Goal: Check status

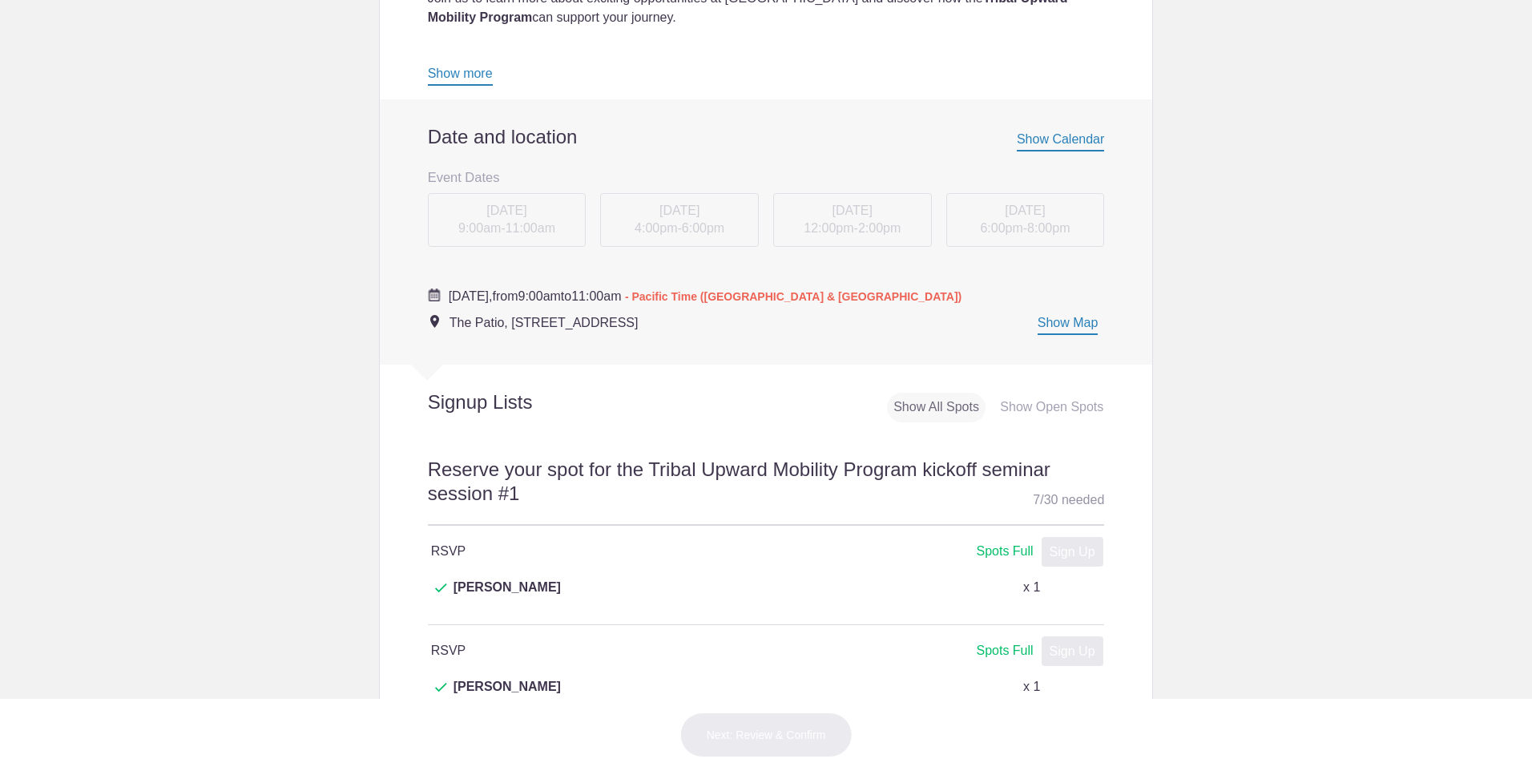
scroll to position [561, 0]
click at [683, 233] on div "[DATE] 4:00pm - 6:00pm" at bounding box center [679, 225] width 173 height 62
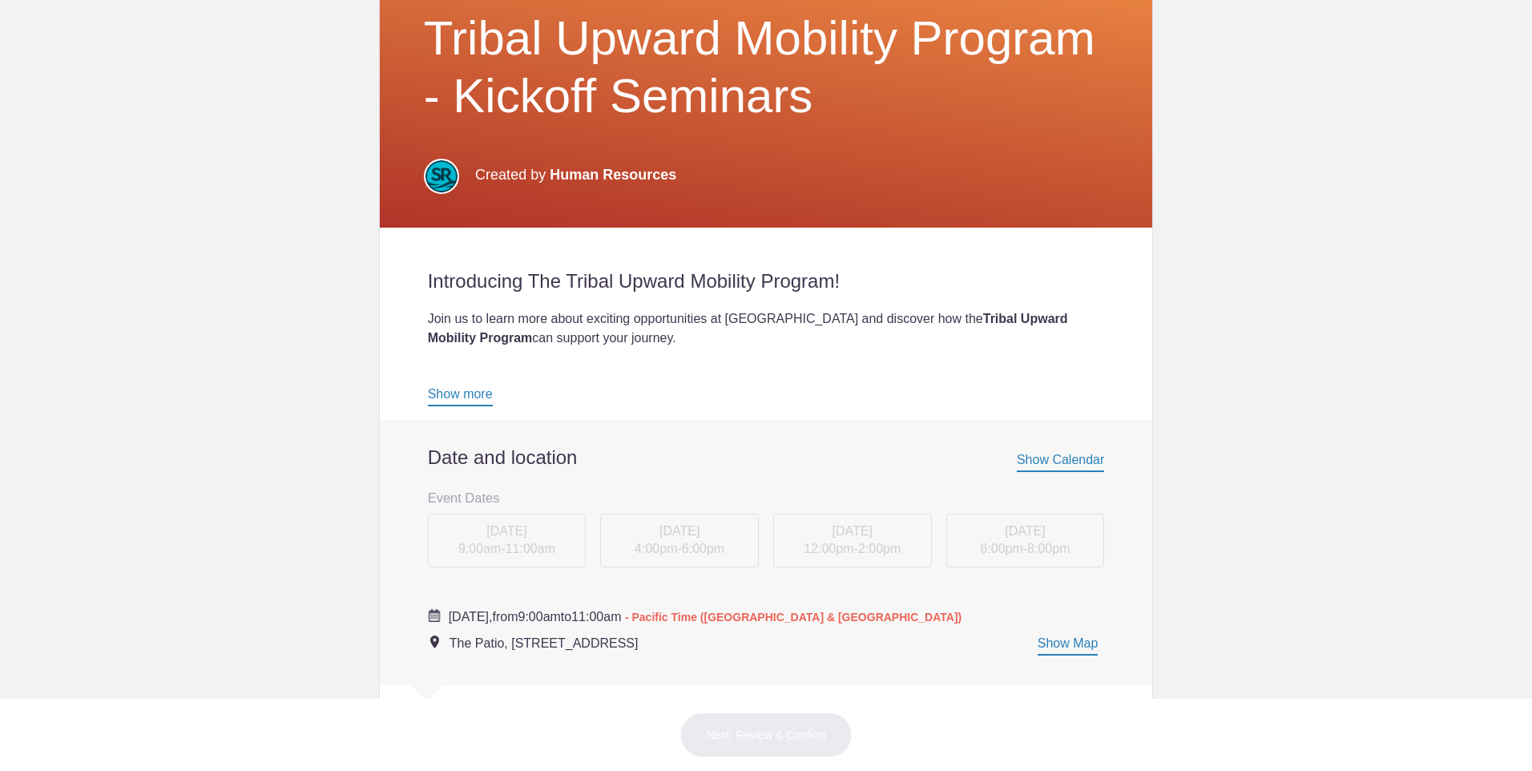
scroll to position [240, 0]
click at [470, 397] on link "Show more" at bounding box center [460, 398] width 65 height 19
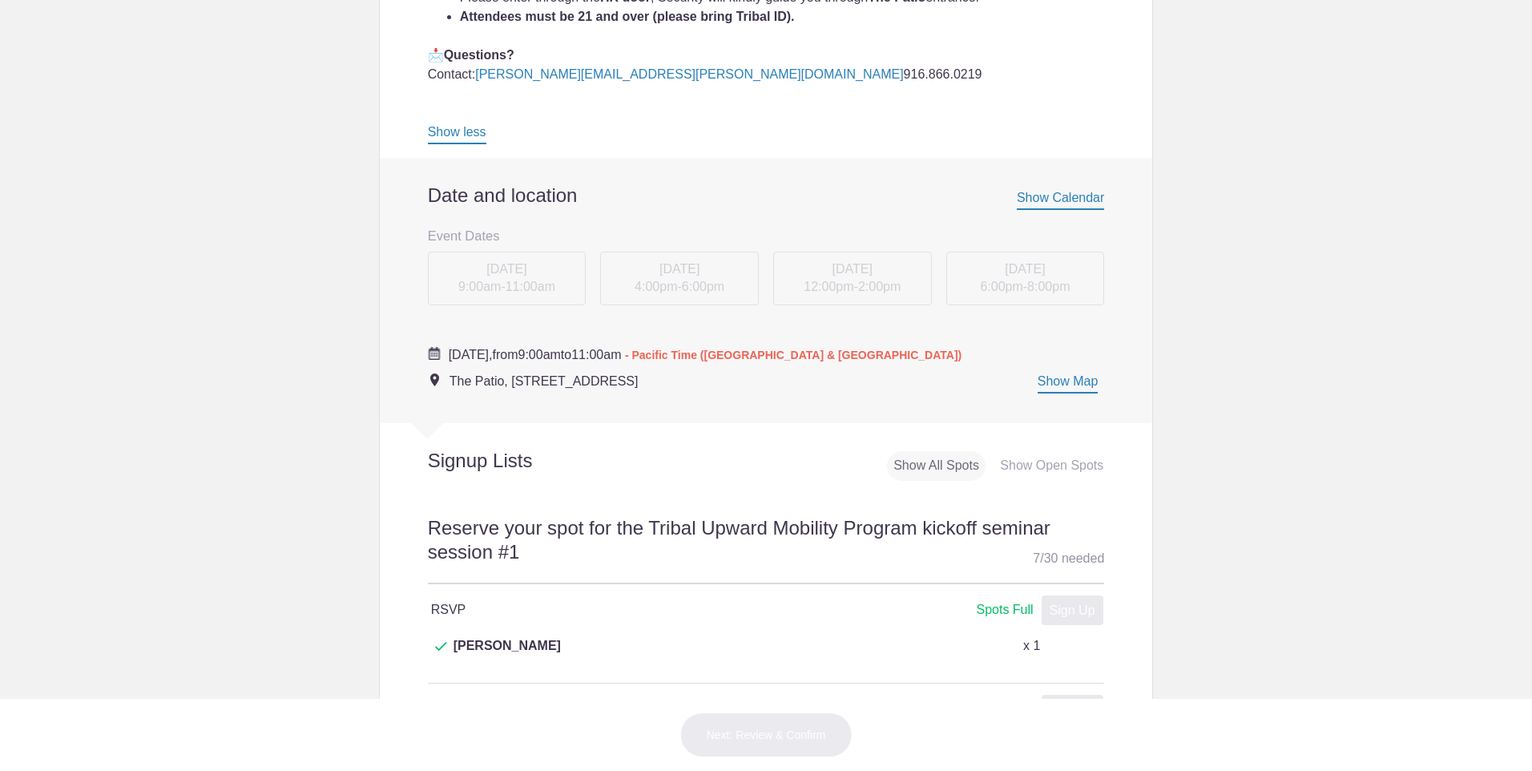
scroll to position [881, 0]
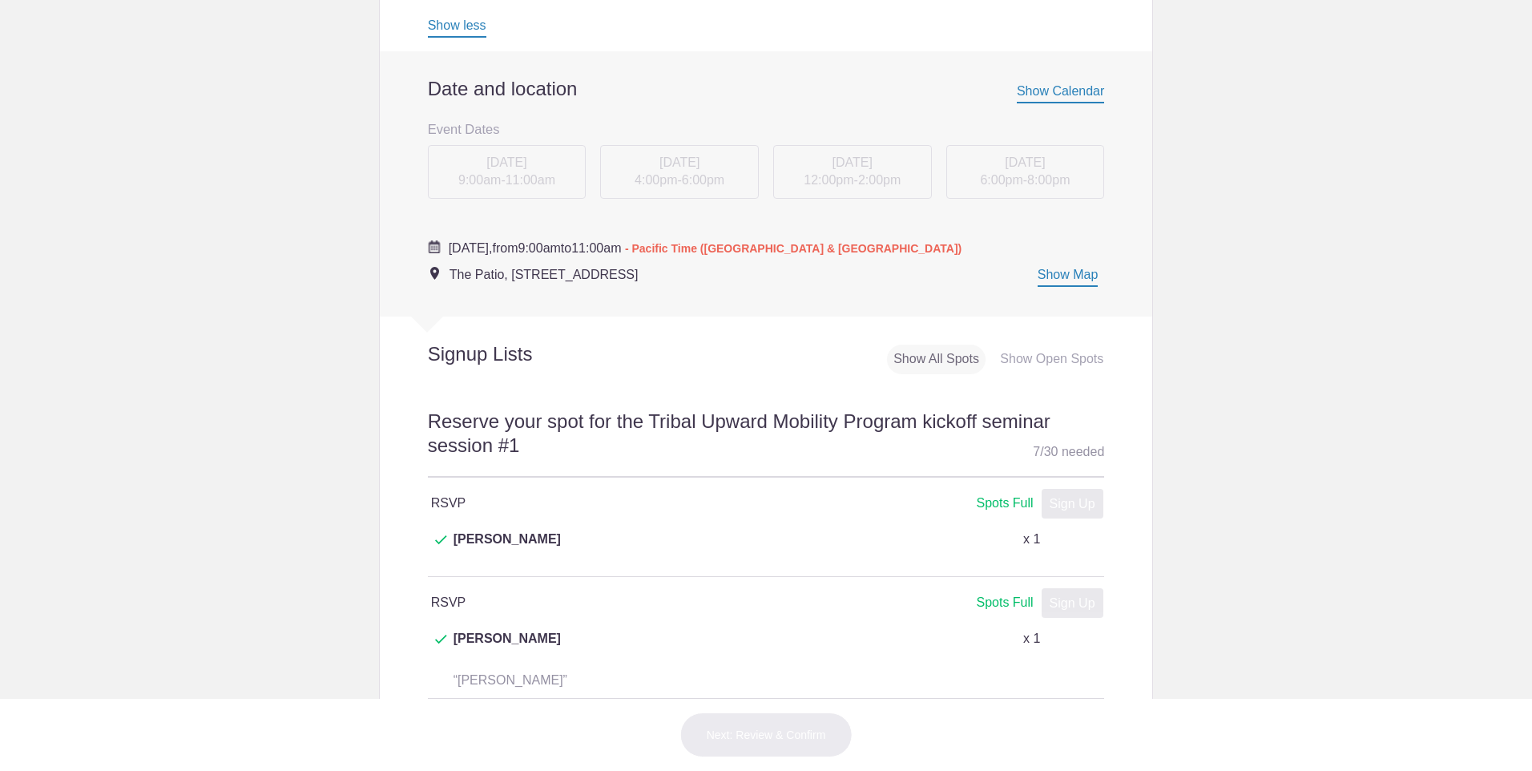
click at [1082, 91] on span "Show Calendar" at bounding box center [1060, 93] width 87 height 19
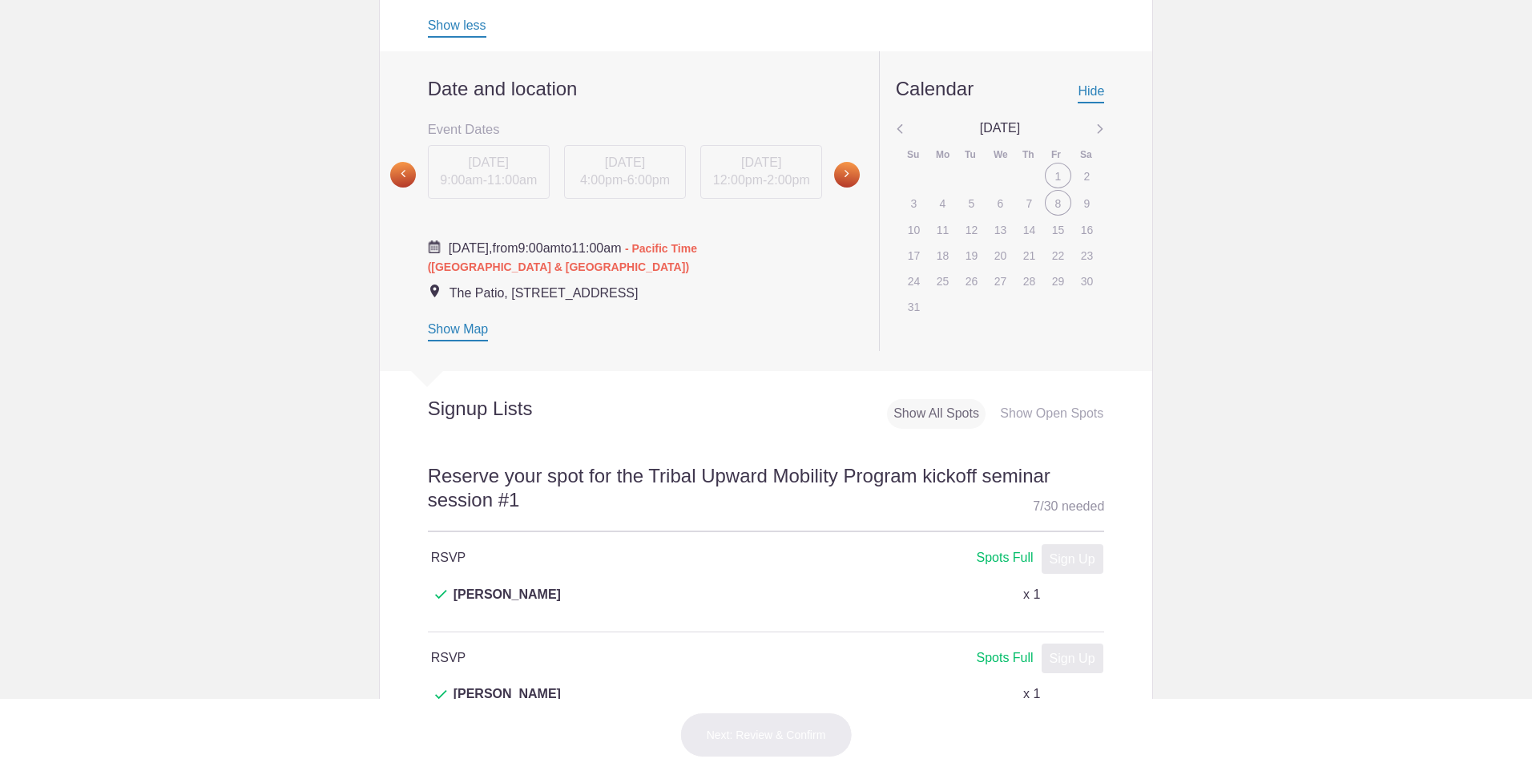
click at [584, 187] on div "[DATE] 4:00pm - 6:00pm" at bounding box center [625, 175] width 136 height 62
click at [1059, 205] on div "8" at bounding box center [1058, 203] width 26 height 26
click at [1054, 204] on div "8" at bounding box center [1058, 203] width 26 height 26
click at [842, 174] on span at bounding box center [847, 175] width 26 height 26
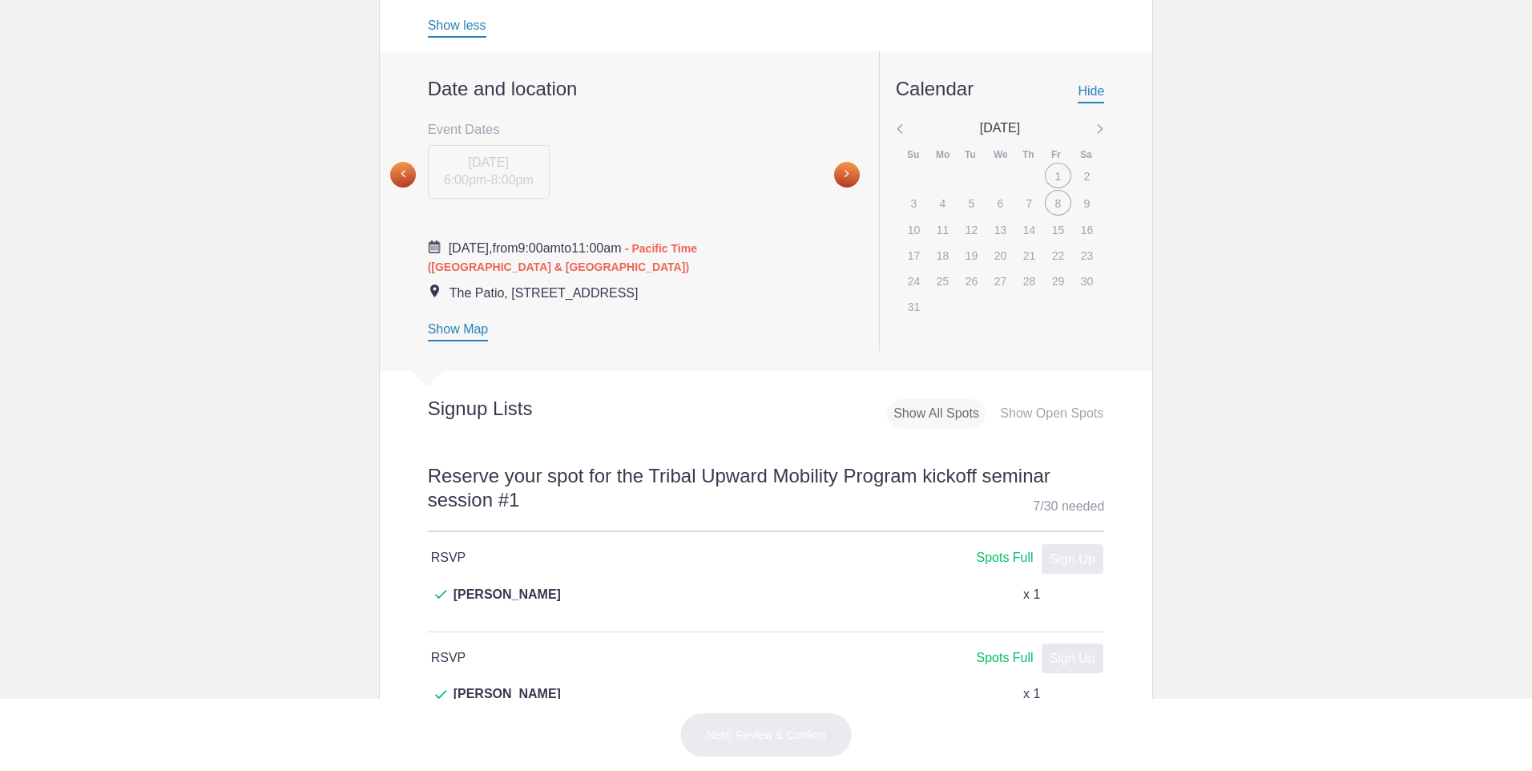
drag, startPoint x: 1001, startPoint y: 396, endPoint x: 1016, endPoint y: 397, distance: 15.3
click at [1007, 396] on div "Signup Lists Show All Spots Show Open Spots" at bounding box center [766, 404] width 773 height 66
click at [1025, 409] on div "Show Open Spots" at bounding box center [1052, 414] width 116 height 30
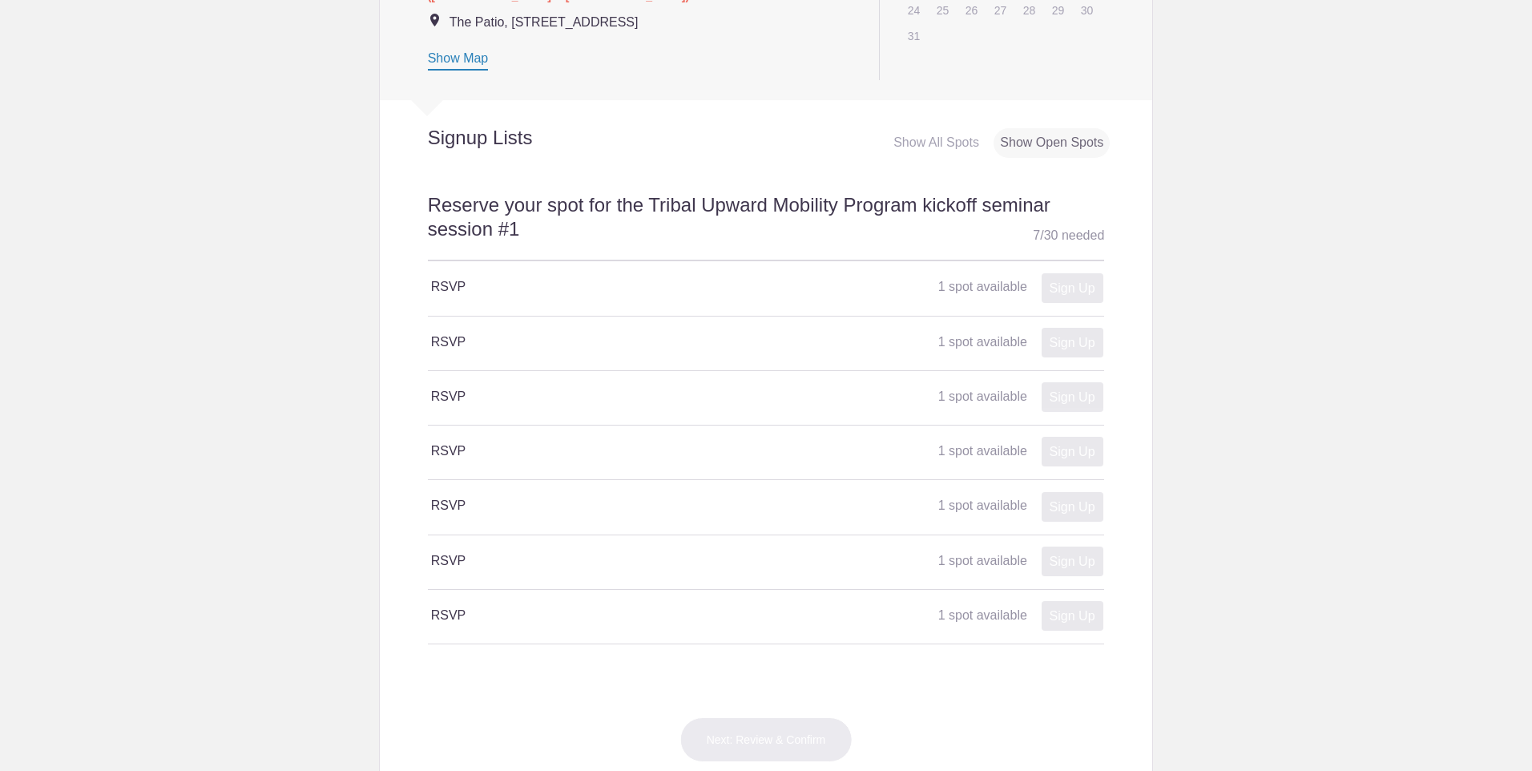
click at [933, 141] on div "Show All Spots" at bounding box center [936, 143] width 99 height 30
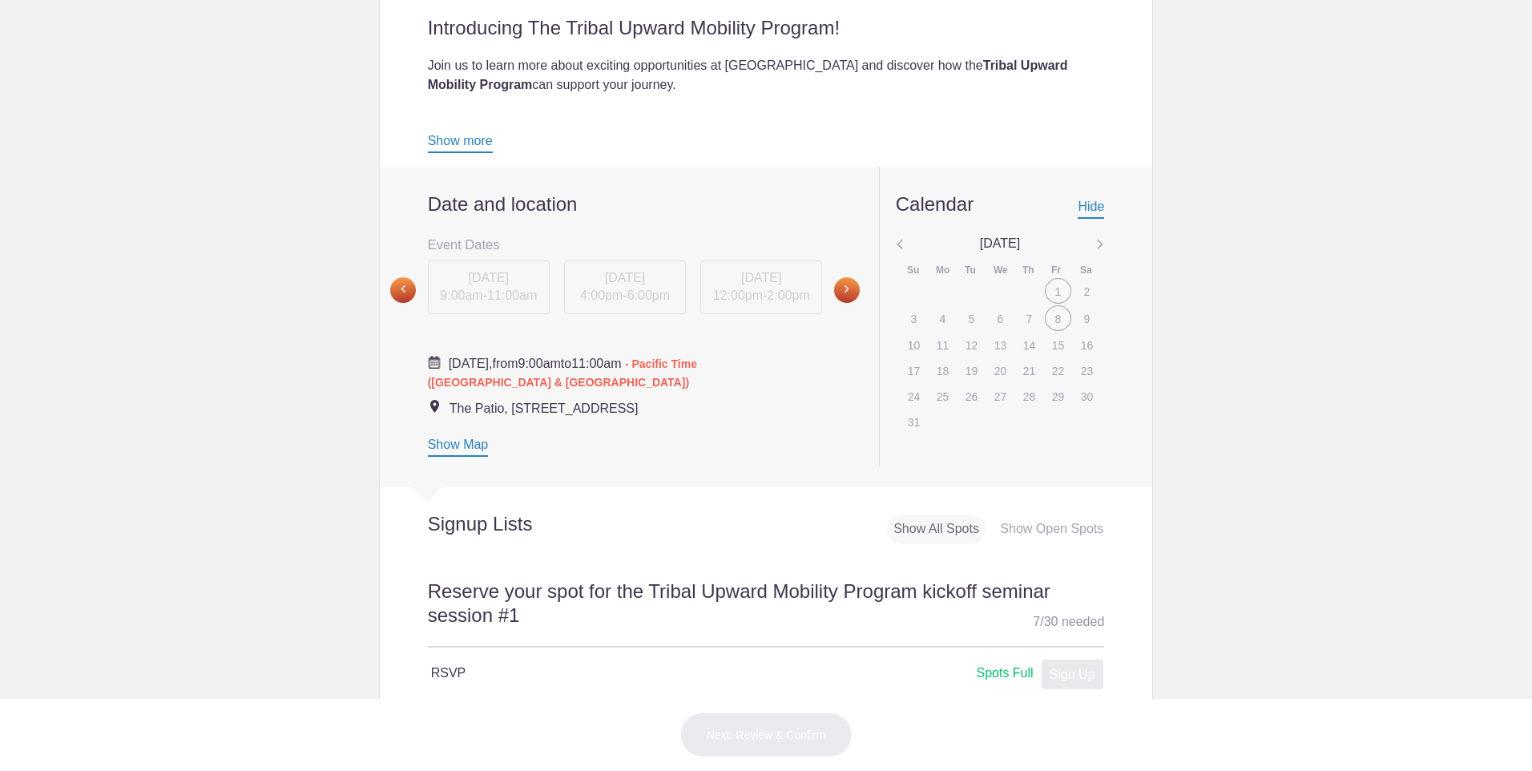
scroll to position [401, 0]
